Goal: Entertainment & Leisure: Browse casually

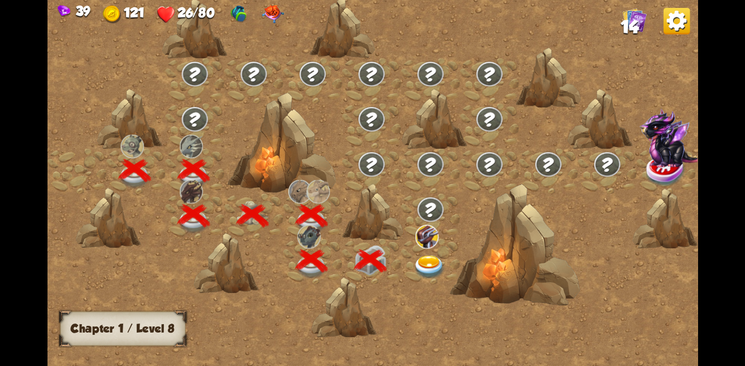
click at [425, 263] on img at bounding box center [429, 267] width 33 height 24
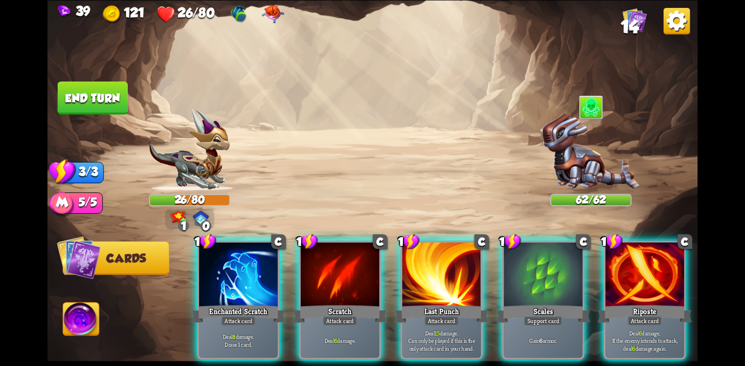
click at [241, 17] on img at bounding box center [239, 14] width 18 height 18
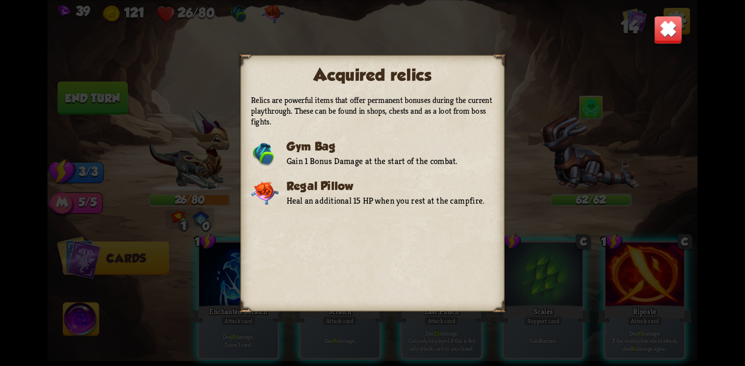
click at [661, 33] on img at bounding box center [668, 29] width 28 height 28
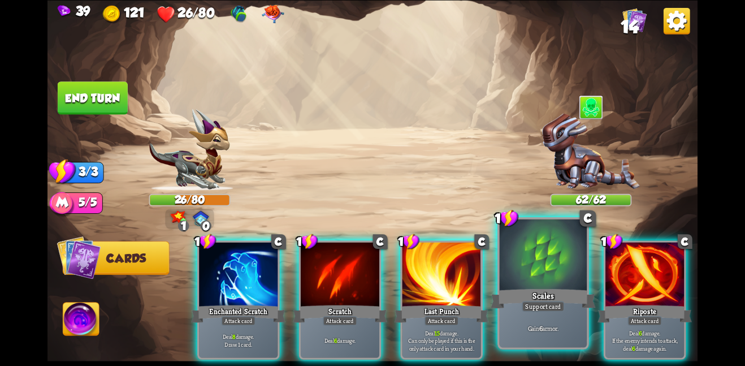
click at [540, 316] on div "Gain 6 armor." at bounding box center [544, 328] width 88 height 38
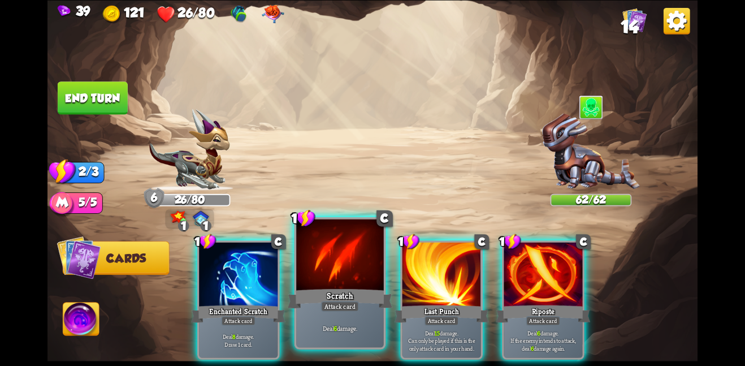
click at [333, 287] on div "Scratch" at bounding box center [340, 298] width 105 height 23
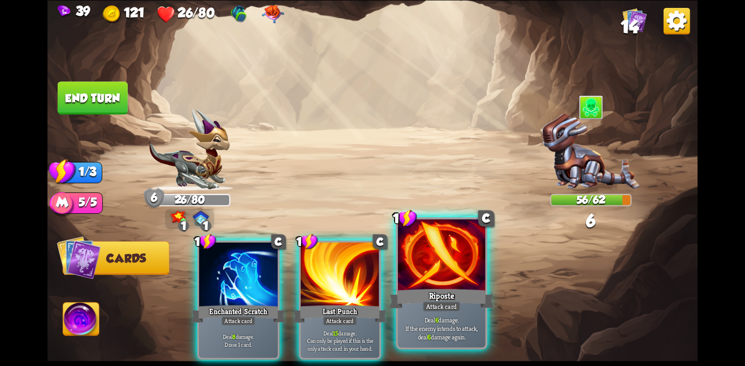
click at [432, 287] on div "Riposte" at bounding box center [441, 298] width 105 height 23
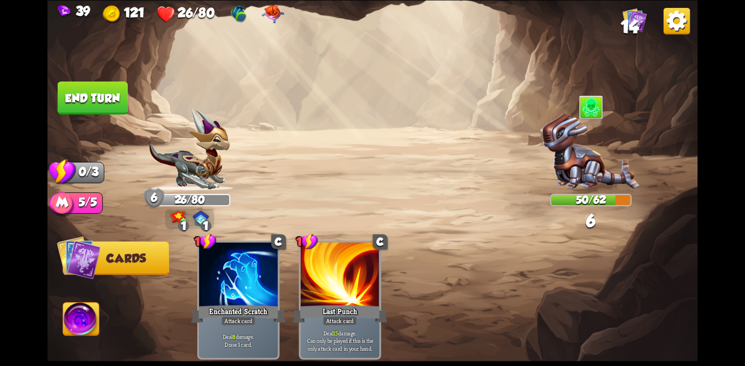
click at [104, 96] on button "End turn" at bounding box center [93, 97] width 70 height 33
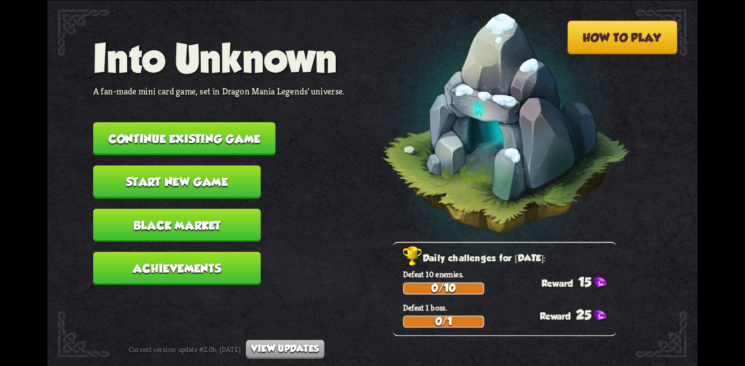
click at [222, 133] on button "Continue existing game" at bounding box center [184, 138] width 183 height 33
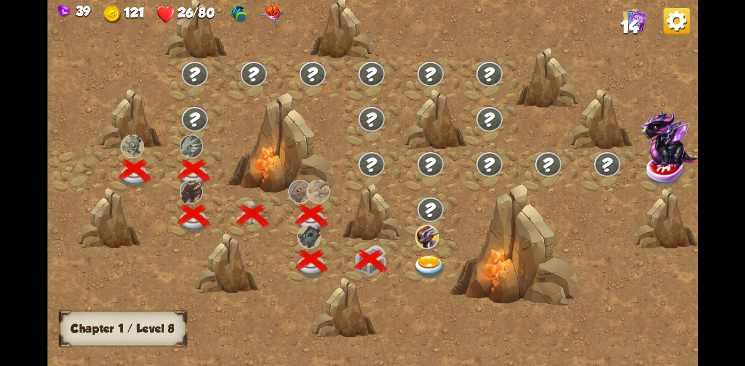
click at [431, 245] on img at bounding box center [426, 236] width 23 height 24
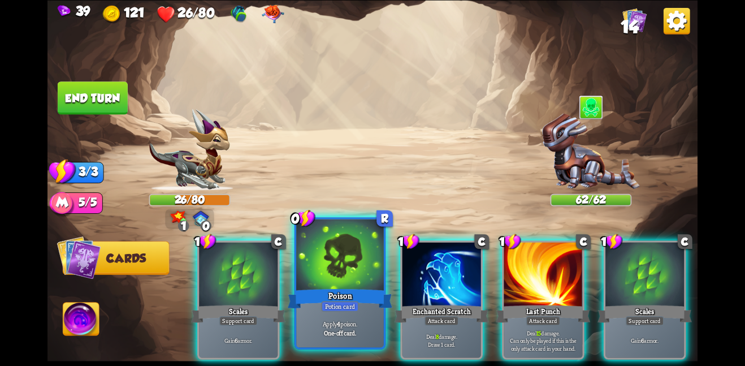
click at [320, 266] on div at bounding box center [340, 256] width 88 height 74
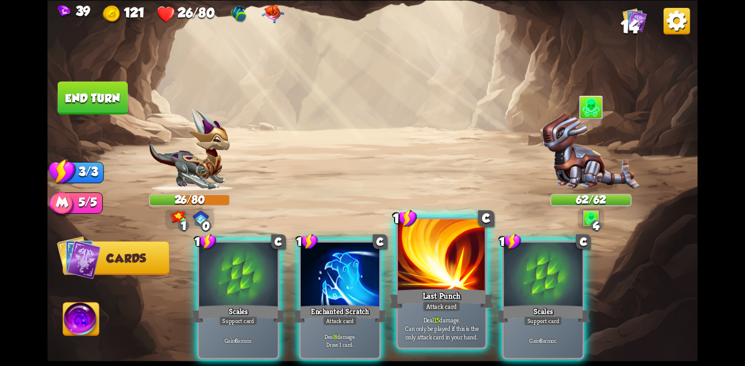
click at [410, 264] on div at bounding box center [442, 256] width 88 height 74
click at [416, 270] on div at bounding box center [442, 256] width 88 height 74
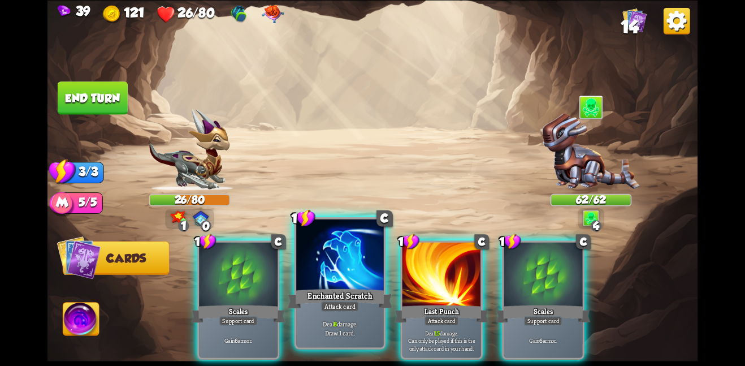
click at [321, 287] on div "Enchanted Scratch" at bounding box center [340, 298] width 105 height 23
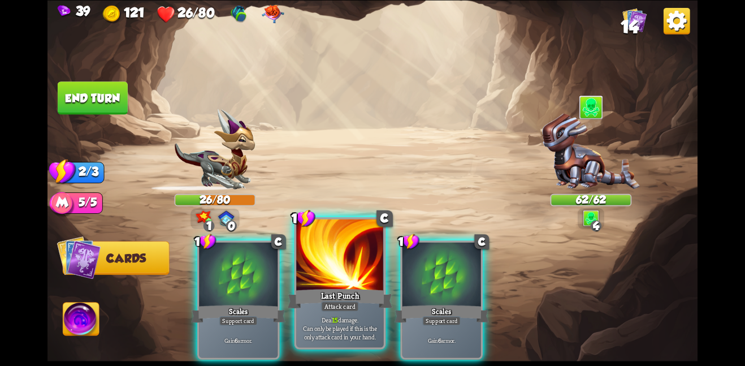
click at [333, 282] on div at bounding box center [340, 256] width 88 height 74
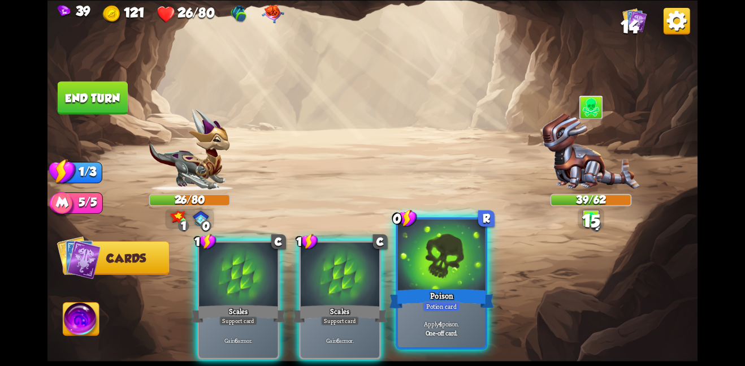
click at [449, 295] on div "Poison" at bounding box center [441, 298] width 105 height 23
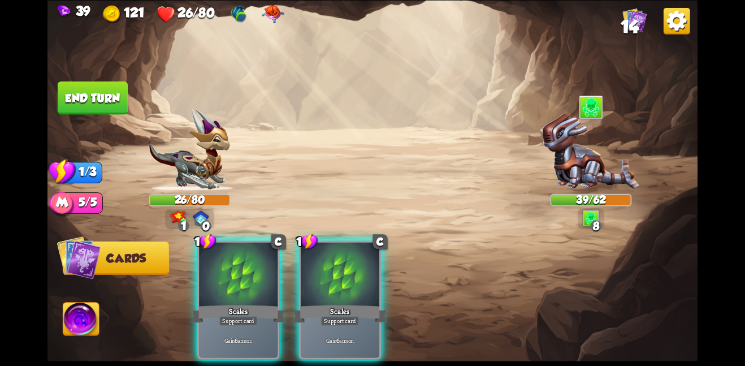
click at [286, 255] on div "1 C Scales Support card Gain 6 armor. 1 C Scales Support card Gain 6 armor." at bounding box center [438, 284] width 520 height 163
click at [280, 257] on div "1 C Scales Support card Gain 6 armor. 1 C Scales Support card Gain 6 armor." at bounding box center [438, 284] width 520 height 163
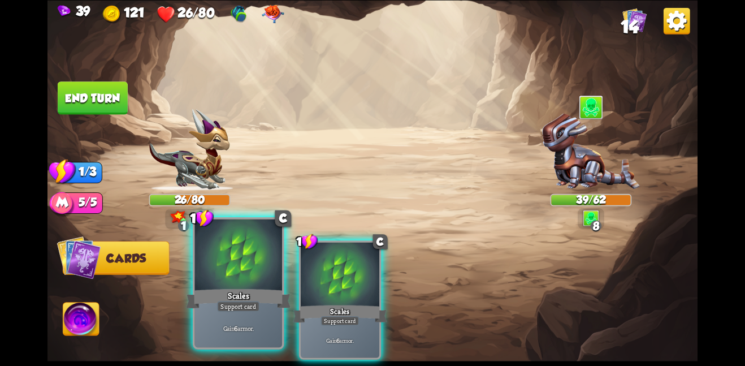
click at [258, 258] on div at bounding box center [239, 256] width 88 height 74
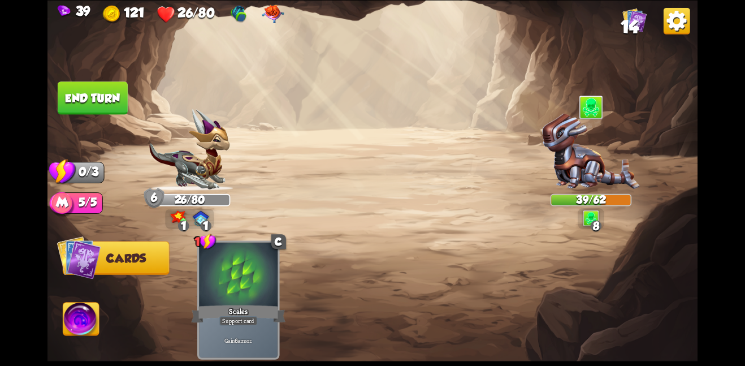
click at [81, 85] on button "End turn" at bounding box center [93, 97] width 70 height 33
